Goal: Task Accomplishment & Management: Manage account settings

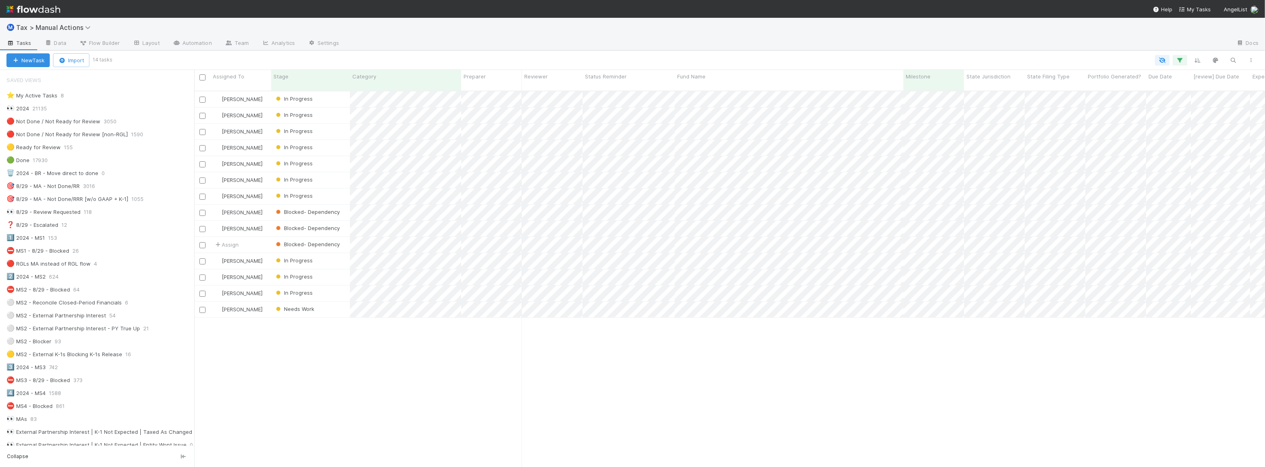
scroll to position [377, 1065]
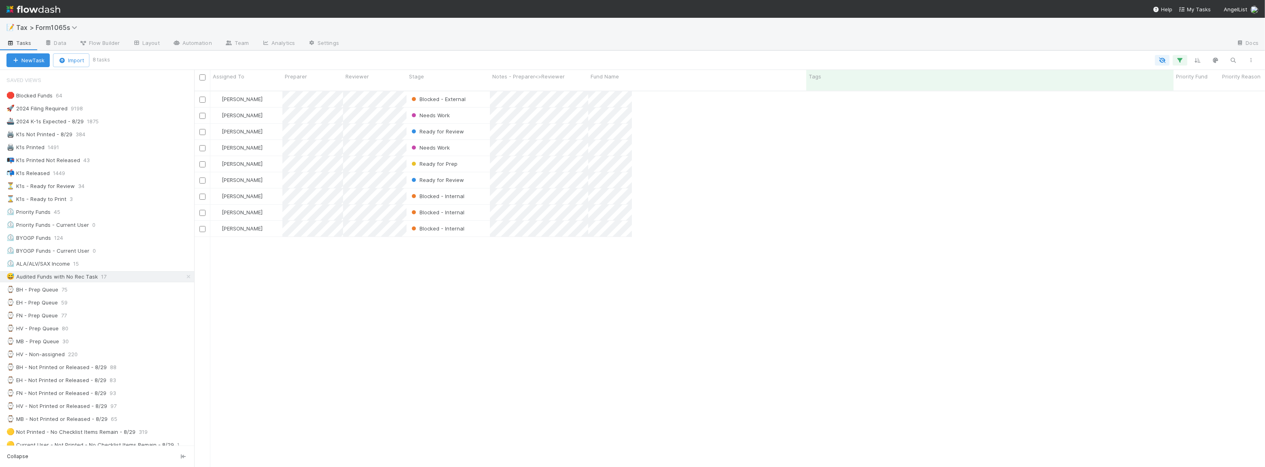
scroll to position [377, 1065]
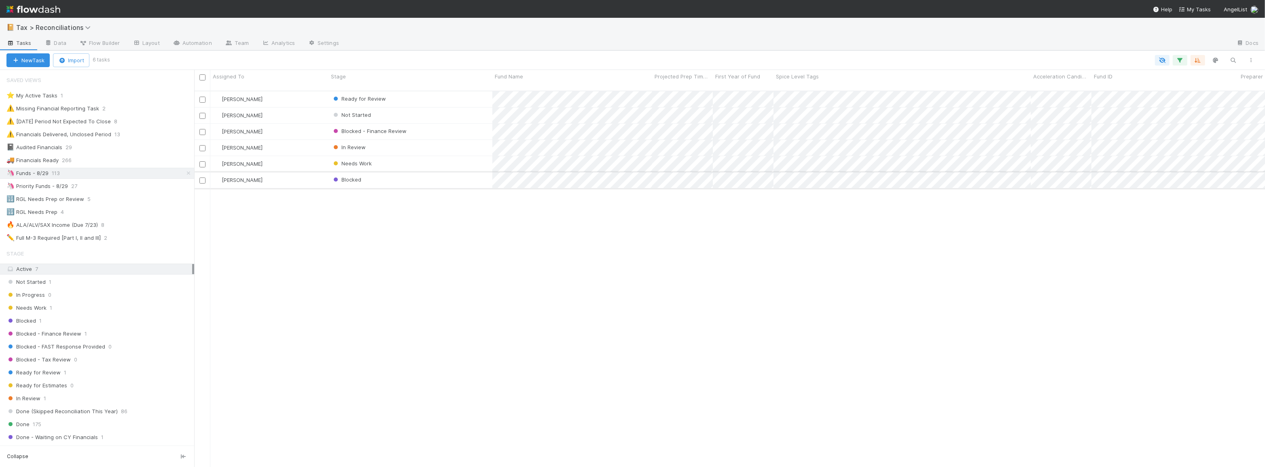
scroll to position [377, 1065]
click at [447, 162] on div "Needs Work" at bounding box center [411, 164] width 164 height 16
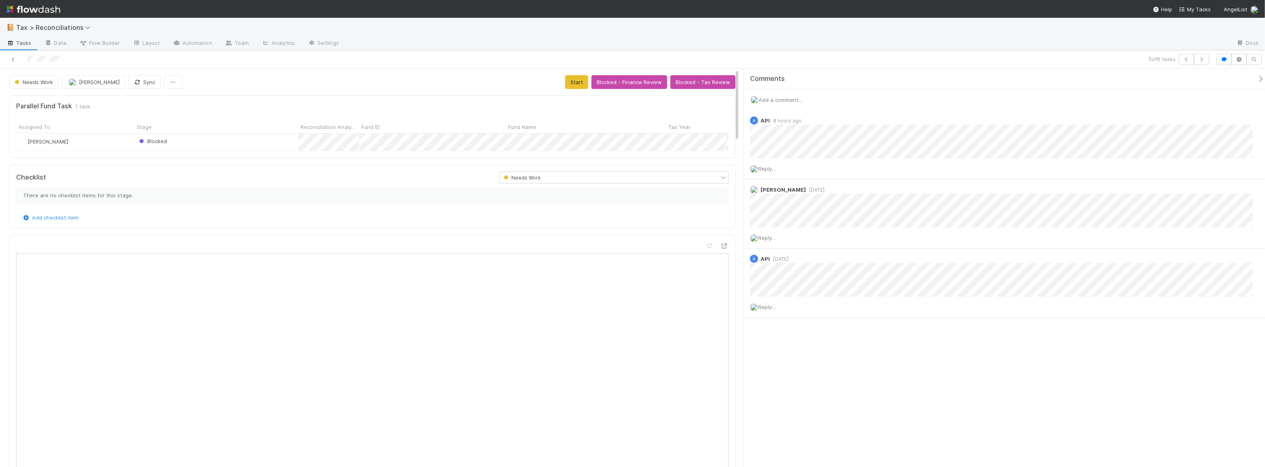
scroll to position [159, 701]
click at [12, 61] on icon at bounding box center [13, 59] width 8 height 5
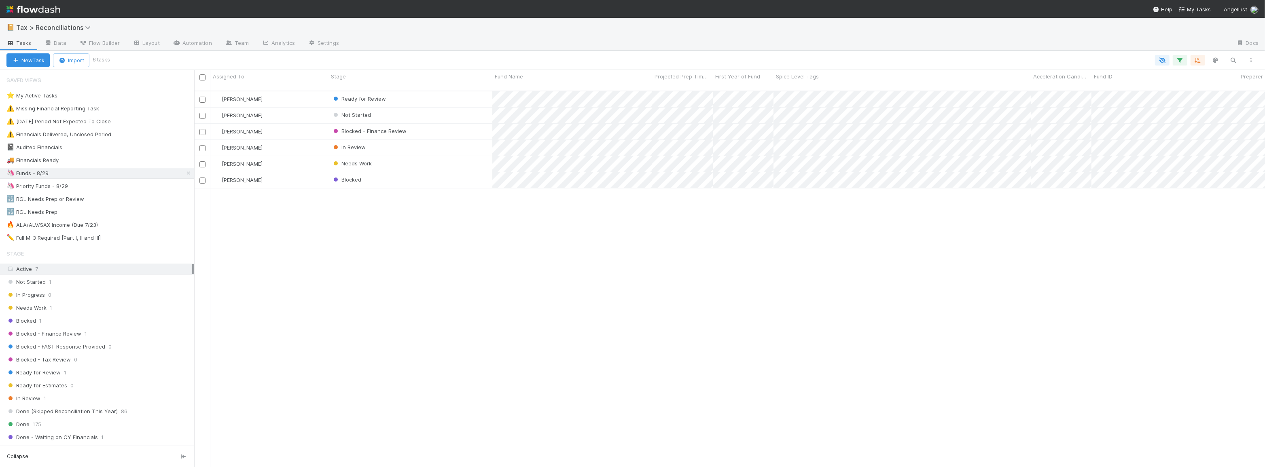
scroll to position [377, 1065]
click at [426, 174] on div "Blocked" at bounding box center [411, 180] width 164 height 16
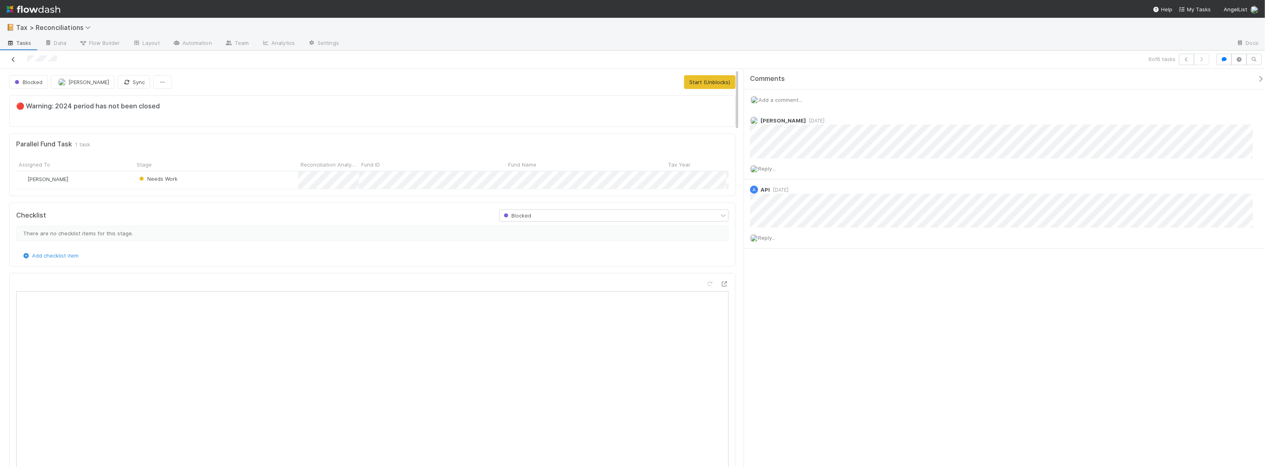
click at [15, 59] on icon at bounding box center [13, 59] width 8 height 5
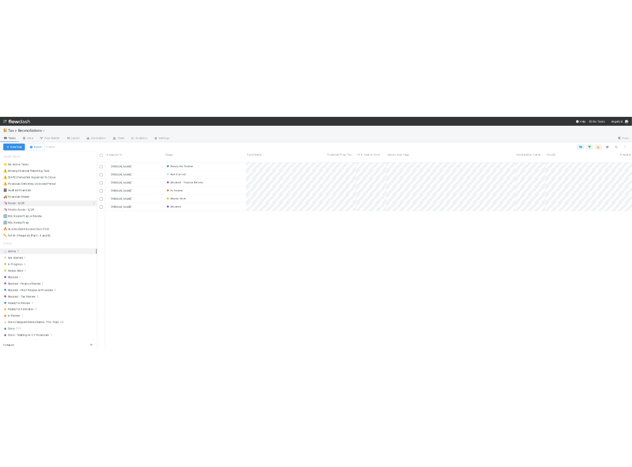
scroll to position [377, 1065]
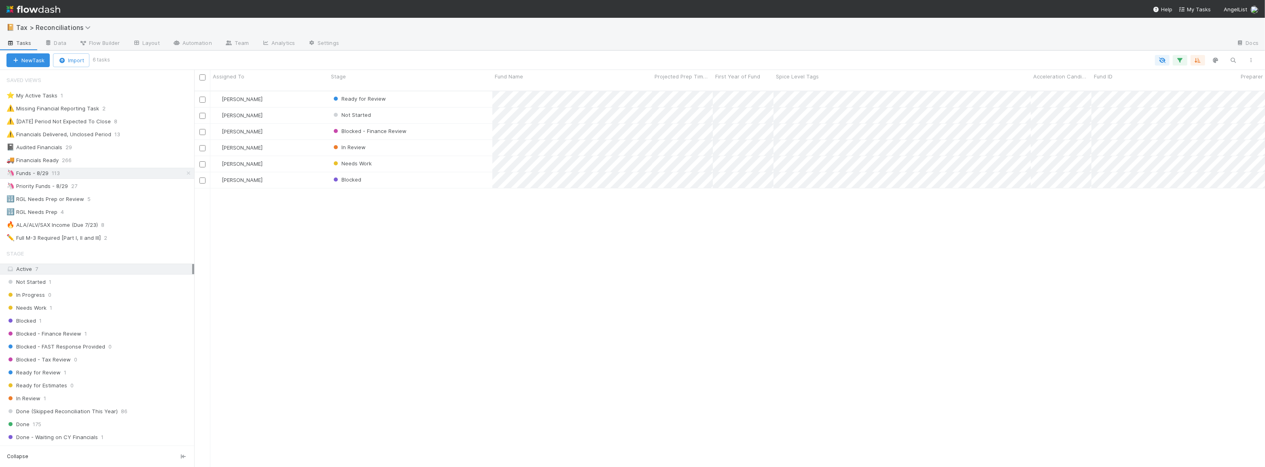
click at [552, 235] on div "Blake Hall Ready for Review 3 1 1 30 1/28/25, 8:46:32 AM 8/20/25, 2:01:37 PM 6 …" at bounding box center [729, 282] width 1071 height 383
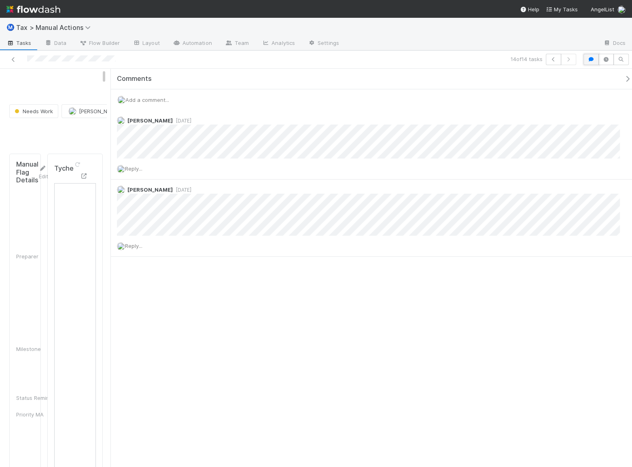
click at [586, 59] on button "button" at bounding box center [590, 59] width 15 height 11
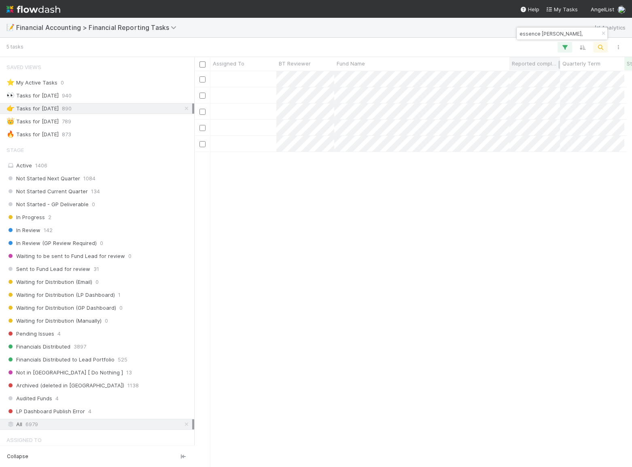
scroll to position [210, 0]
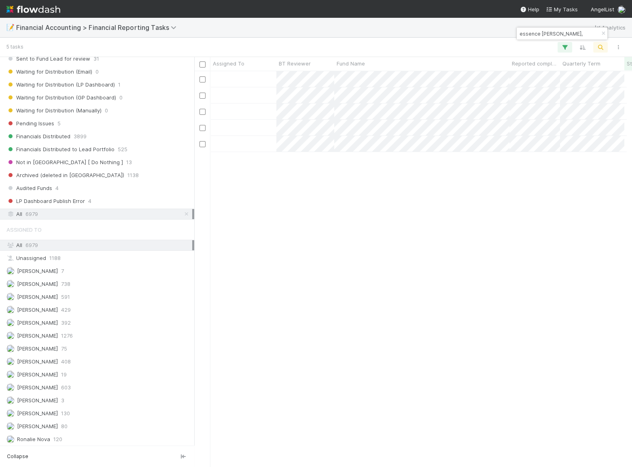
drag, startPoint x: 572, startPoint y: 34, endPoint x: 441, endPoint y: 32, distance: 130.7
click at [441, 32] on body "📝 Financial Accounting > Financial Reporting Tasks Analytics 5 tasks Assigned T…" at bounding box center [316, 233] width 632 height 467
click at [601, 32] on icon "button" at bounding box center [603, 33] width 8 height 5
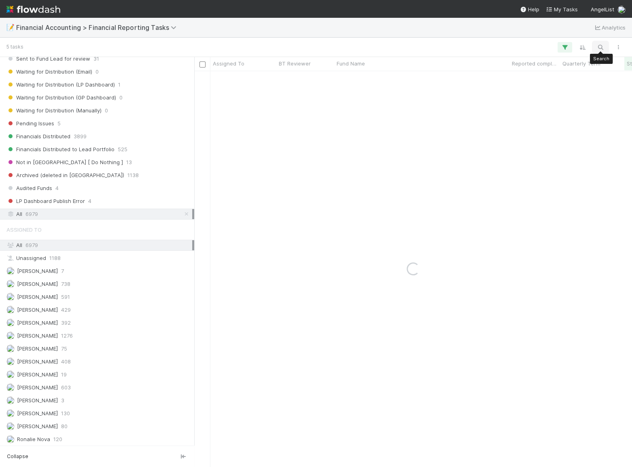
click at [599, 47] on icon "button" at bounding box center [600, 47] width 8 height 7
type input "FJ Labs Entrepreneurs Fund 2024, a series of FJ Labs Funds, LP"
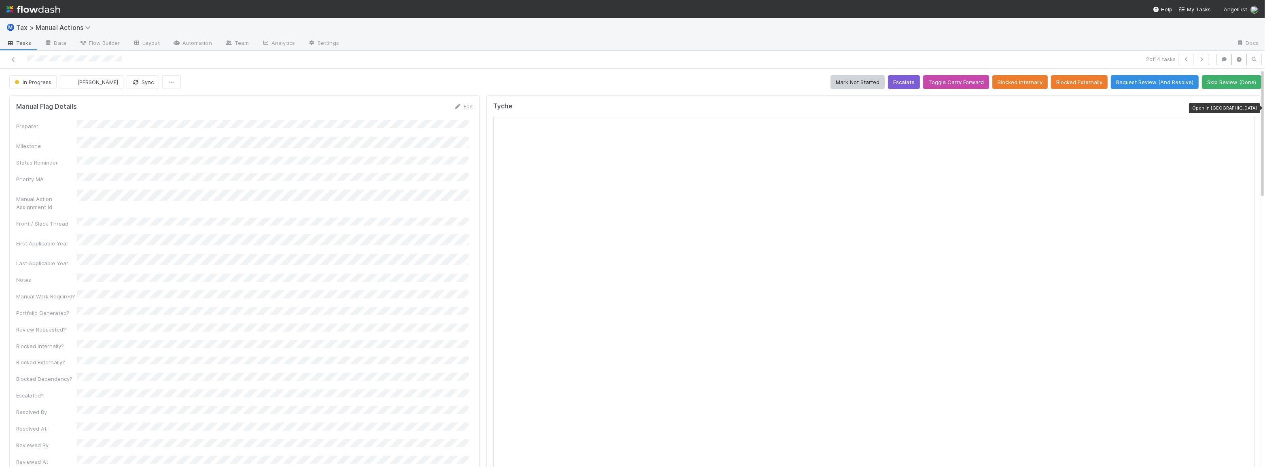
click at [1247, 108] on icon at bounding box center [1251, 108] width 8 height 5
click at [11, 64] on div at bounding box center [306, 59] width 606 height 11
click at [13, 59] on icon at bounding box center [13, 59] width 8 height 5
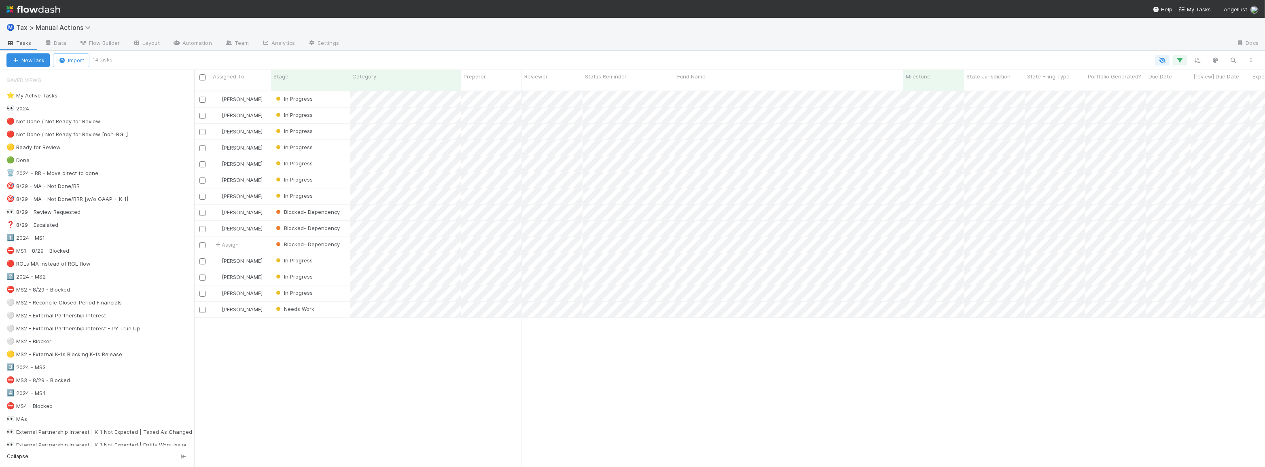
scroll to position [377, 1065]
drag, startPoint x: 729, startPoint y: 380, endPoint x: 710, endPoint y: 373, distance: 20.2
click at [729, 380] on div "Blake Hall In Progress 3/13/25, 12:53:12 AM 8/17/25, 5:51:16 PM 0 0 1 Enrique H…" at bounding box center [729, 282] width 1071 height 383
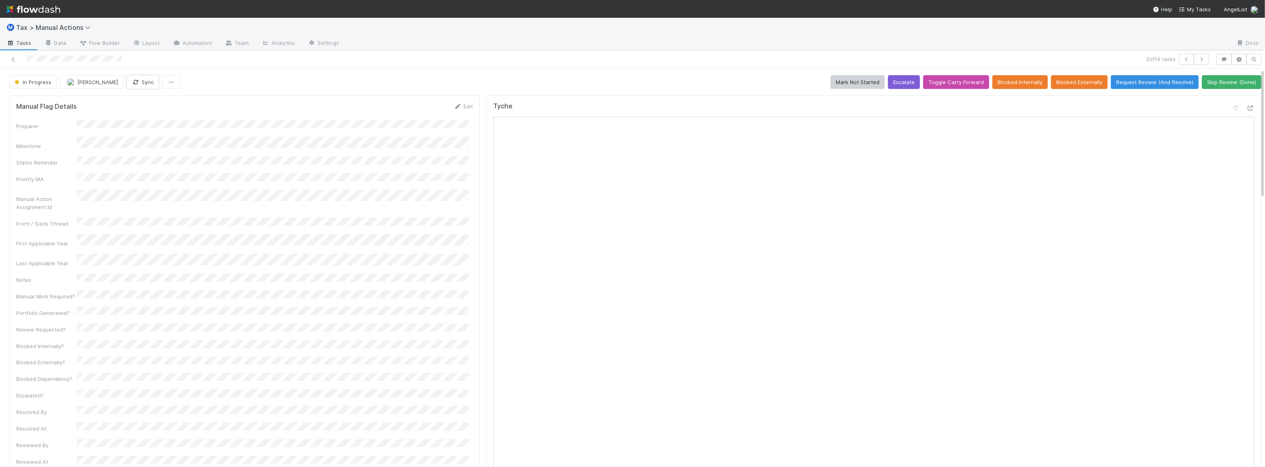
click at [146, 84] on button "Sync" at bounding box center [143, 82] width 32 height 14
click at [12, 61] on icon at bounding box center [13, 59] width 8 height 5
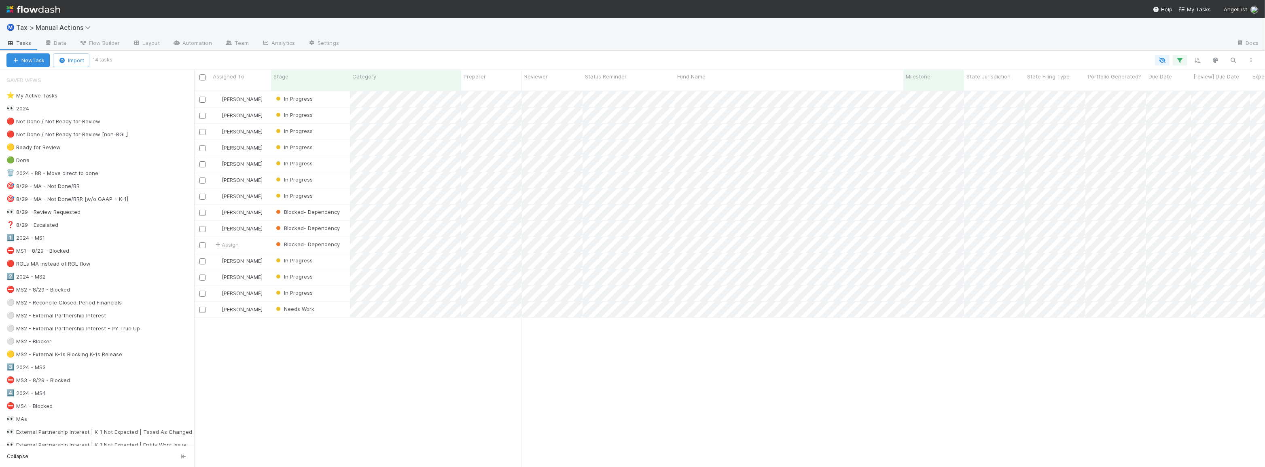
scroll to position [377, 1065]
